Goal: Transaction & Acquisition: Purchase product/service

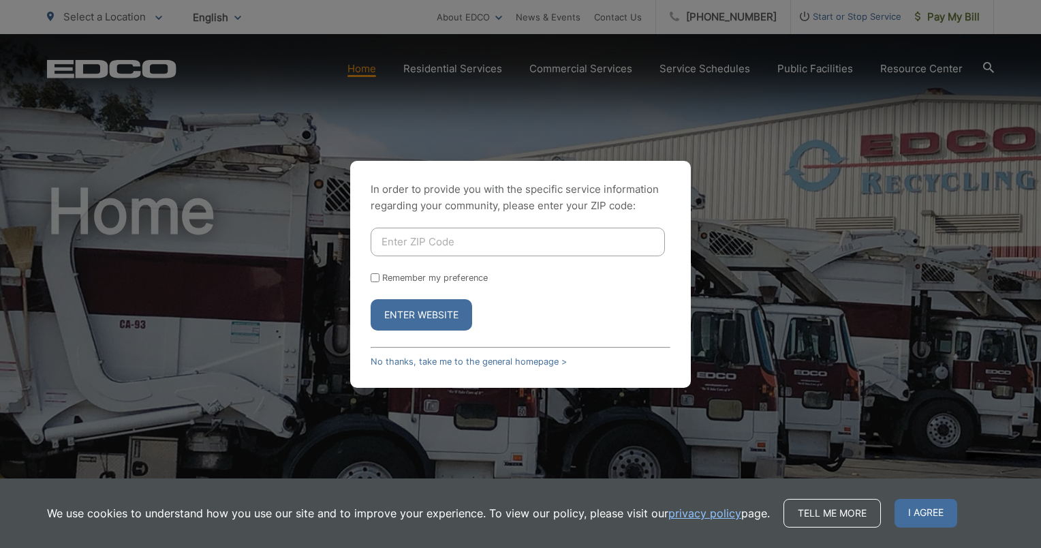
click at [521, 238] on input "Enter ZIP Code" at bounding box center [518, 242] width 294 height 29
type input "91950"
click at [371, 299] on button "Enter Website" at bounding box center [422, 314] width 102 height 31
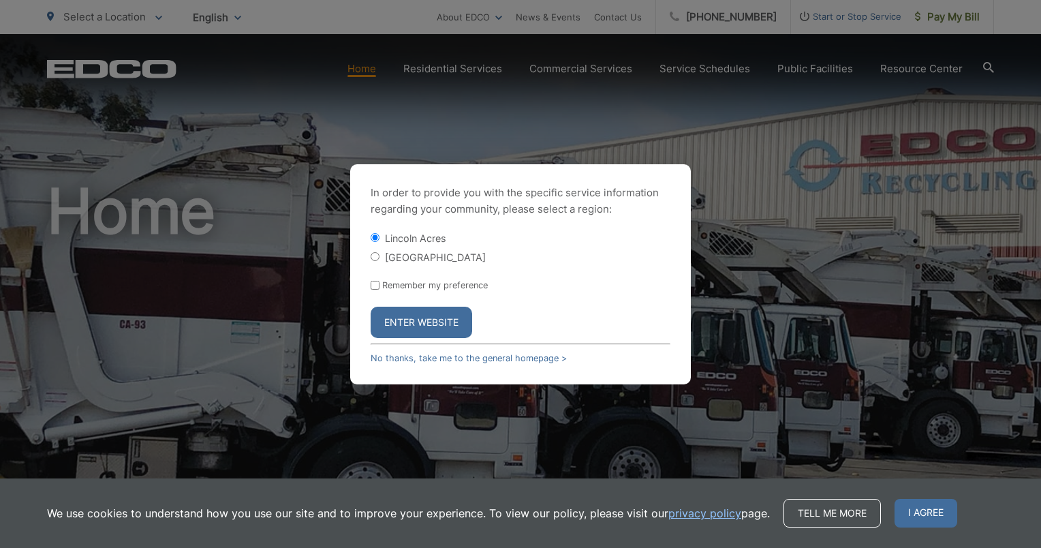
click at [435, 324] on button "Enter Website" at bounding box center [422, 322] width 102 height 31
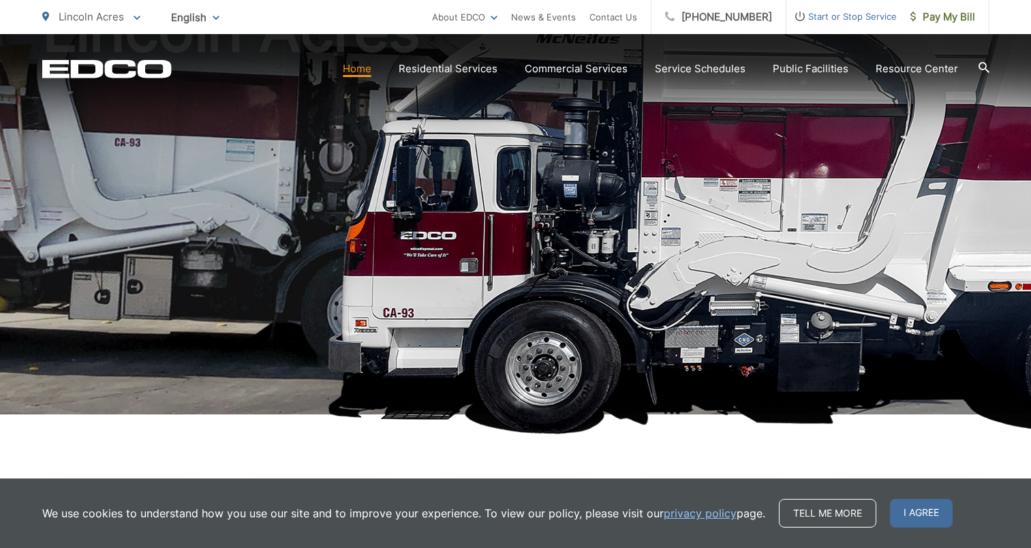
scroll to position [198, 0]
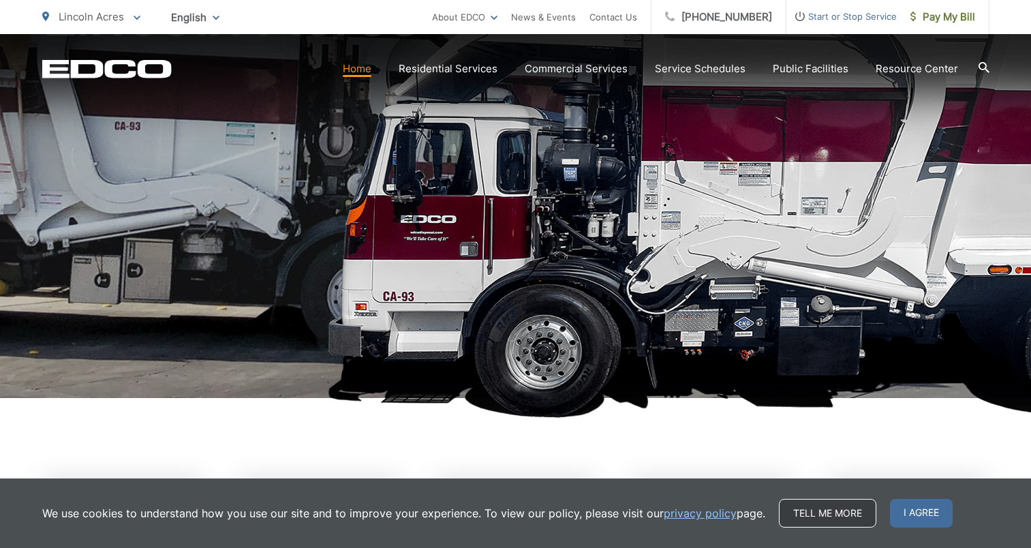
click at [828, 513] on link "Tell me more" at bounding box center [827, 513] width 97 height 29
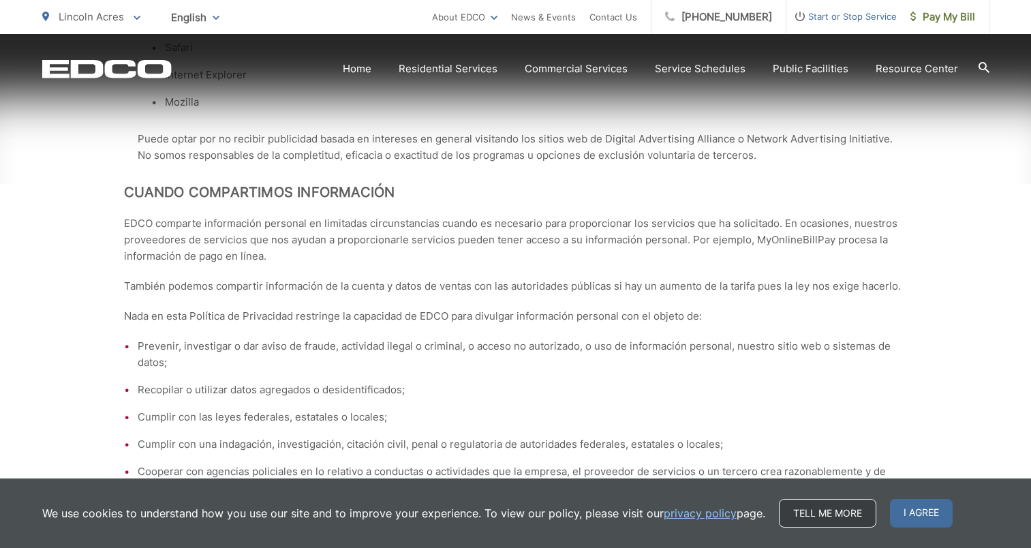
scroll to position [4522, 0]
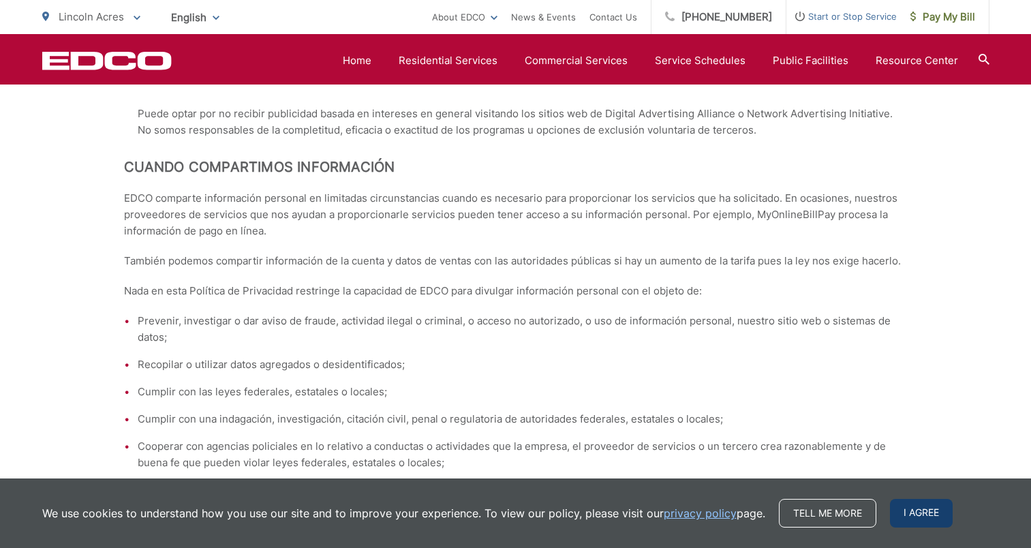
click at [921, 519] on span "I agree" at bounding box center [921, 513] width 63 height 29
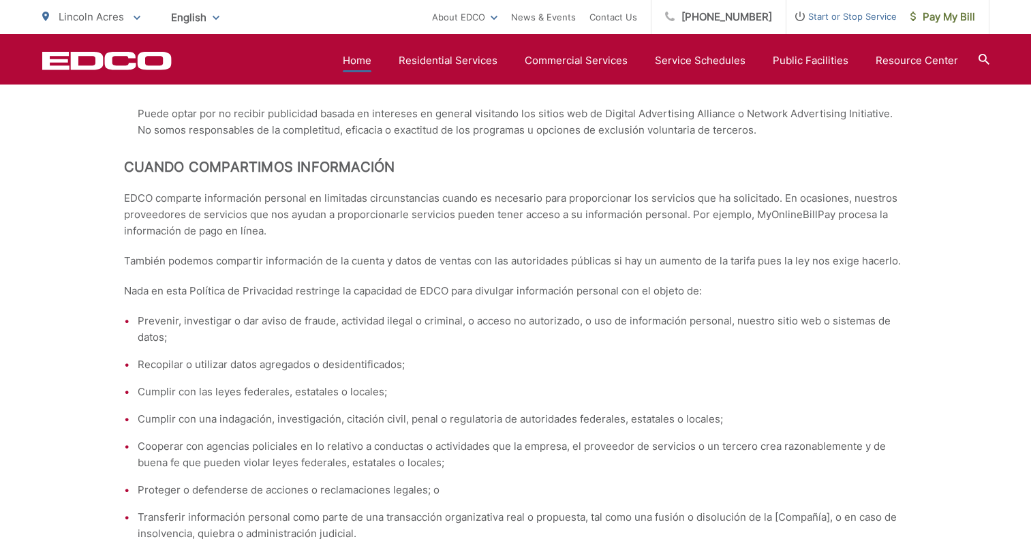
click at [363, 61] on link "Home" at bounding box center [357, 60] width 29 height 16
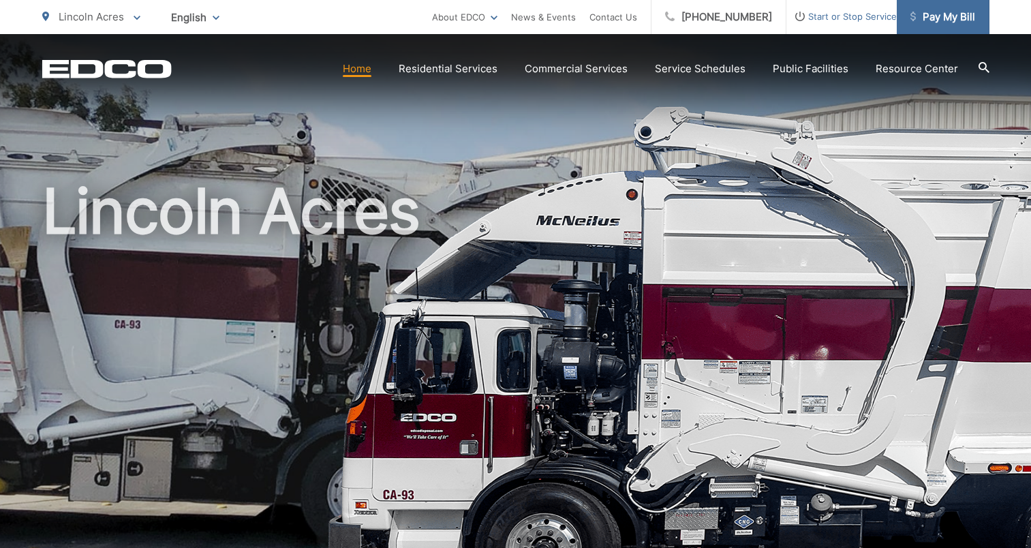
click at [934, 20] on span "Pay My Bill" at bounding box center [942, 17] width 65 height 16
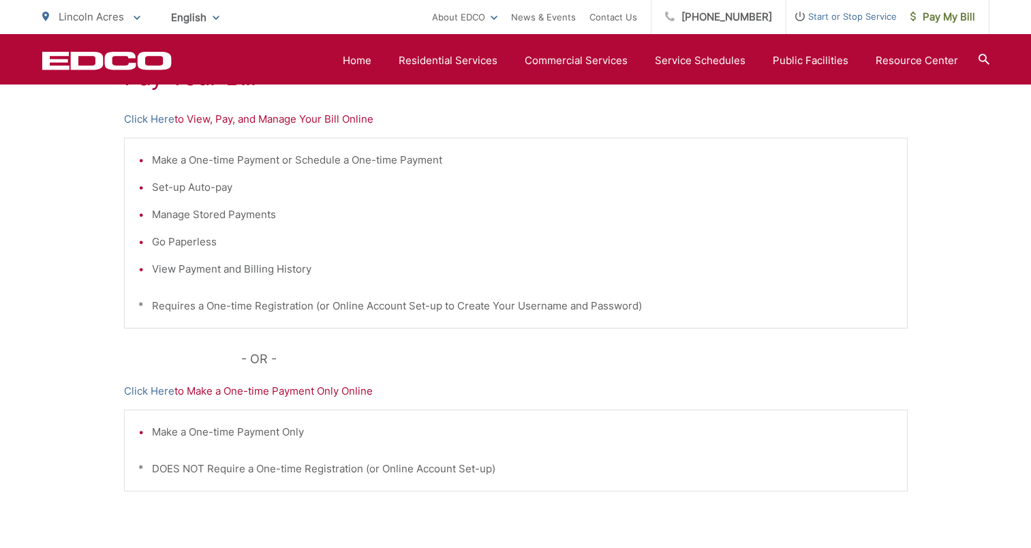
scroll to position [290, 0]
click at [304, 125] on p "Click Here to View, Pay, and Manage Your Bill Online" at bounding box center [516, 120] width 784 height 16
click at [157, 121] on link "Click Here" at bounding box center [149, 120] width 50 height 16
